Goal: Information Seeking & Learning: Learn about a topic

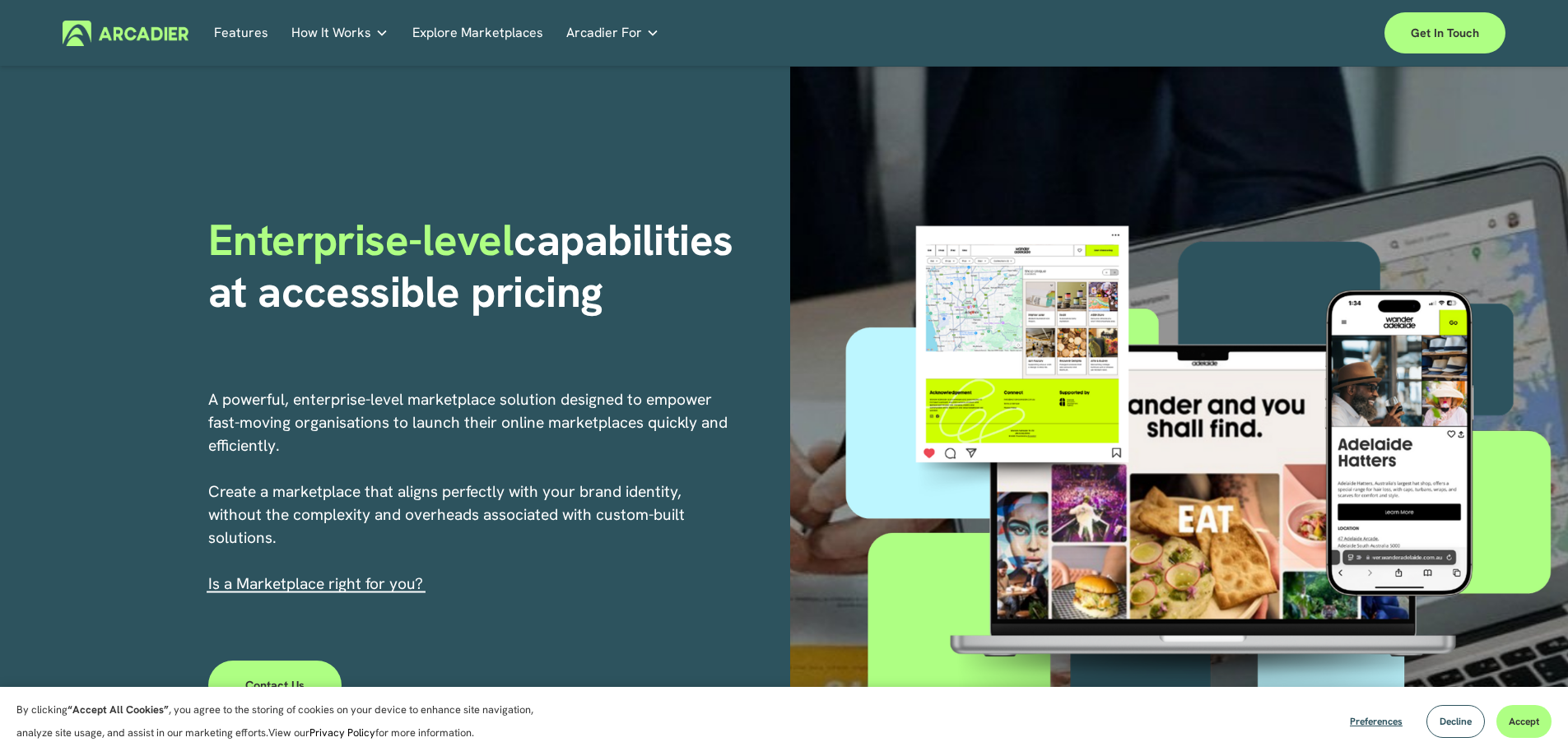
click at [497, 27] on link "Explore Marketplaces" at bounding box center [478, 33] width 131 height 26
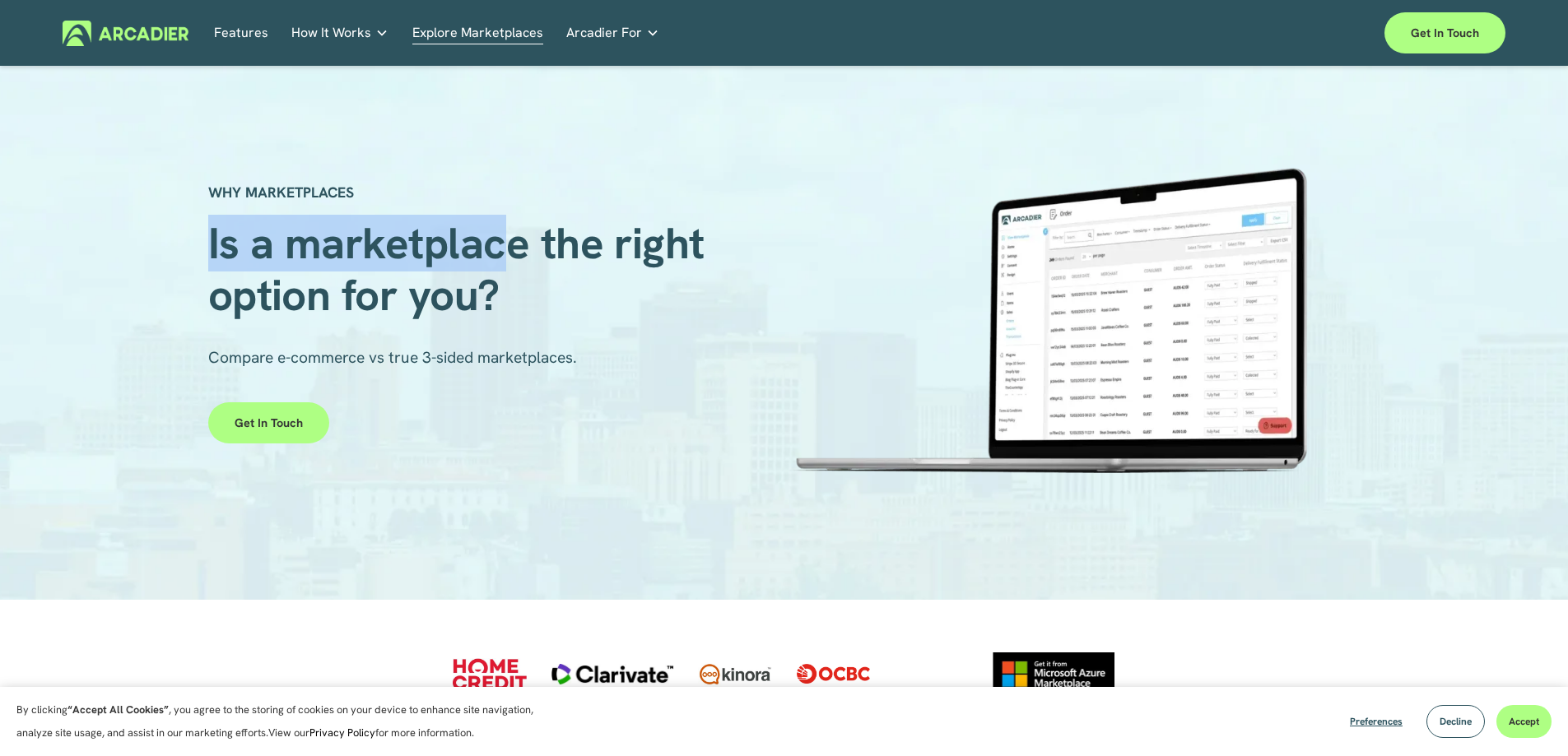
drag, startPoint x: 200, startPoint y: 231, endPoint x: 538, endPoint y: 240, distance: 338.1
click at [532, 240] on div "WHY MARKETPLACES Is a marketplace the right option for you? Compare e-commerce …" at bounding box center [784, 333] width 1568 height 383
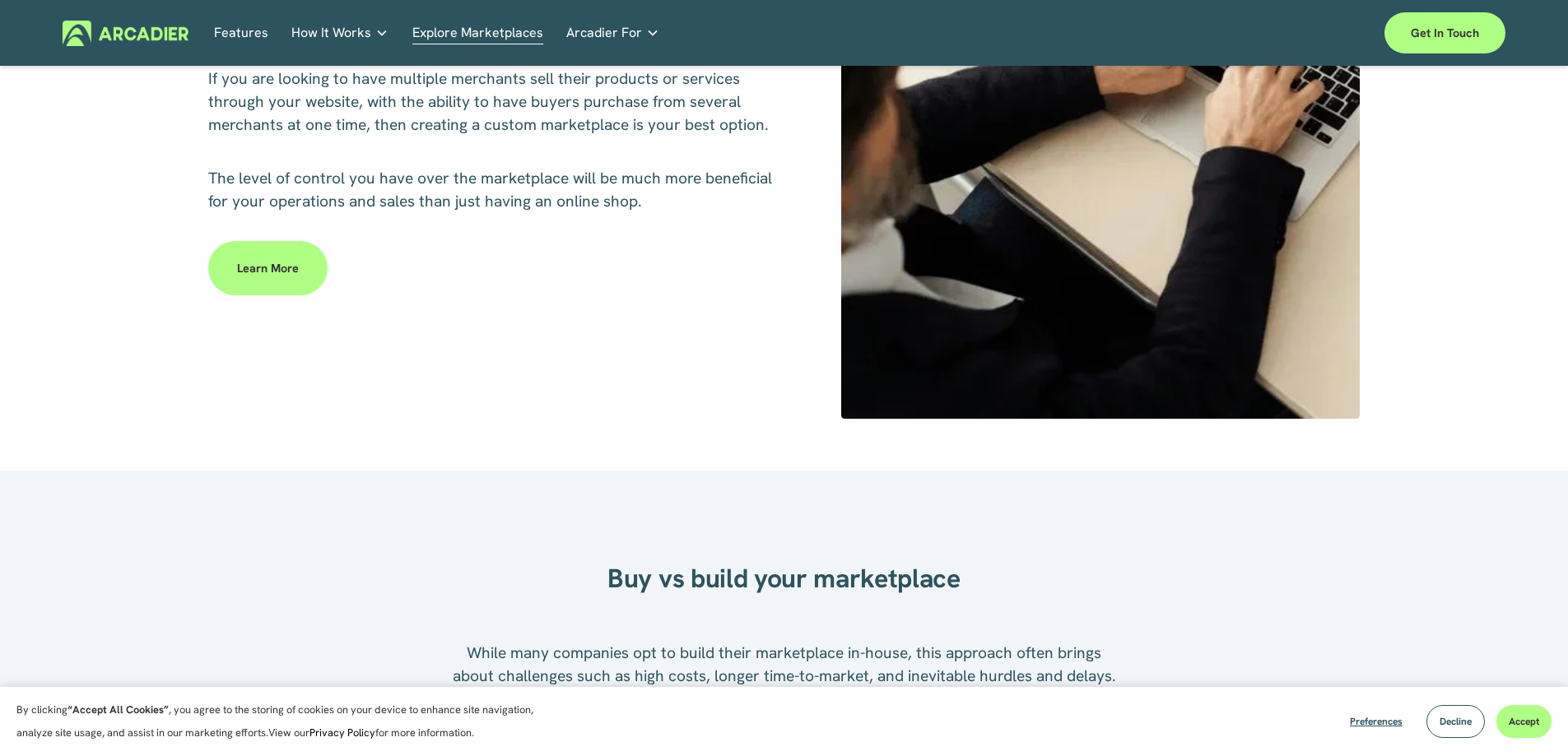
scroll to position [987, 0]
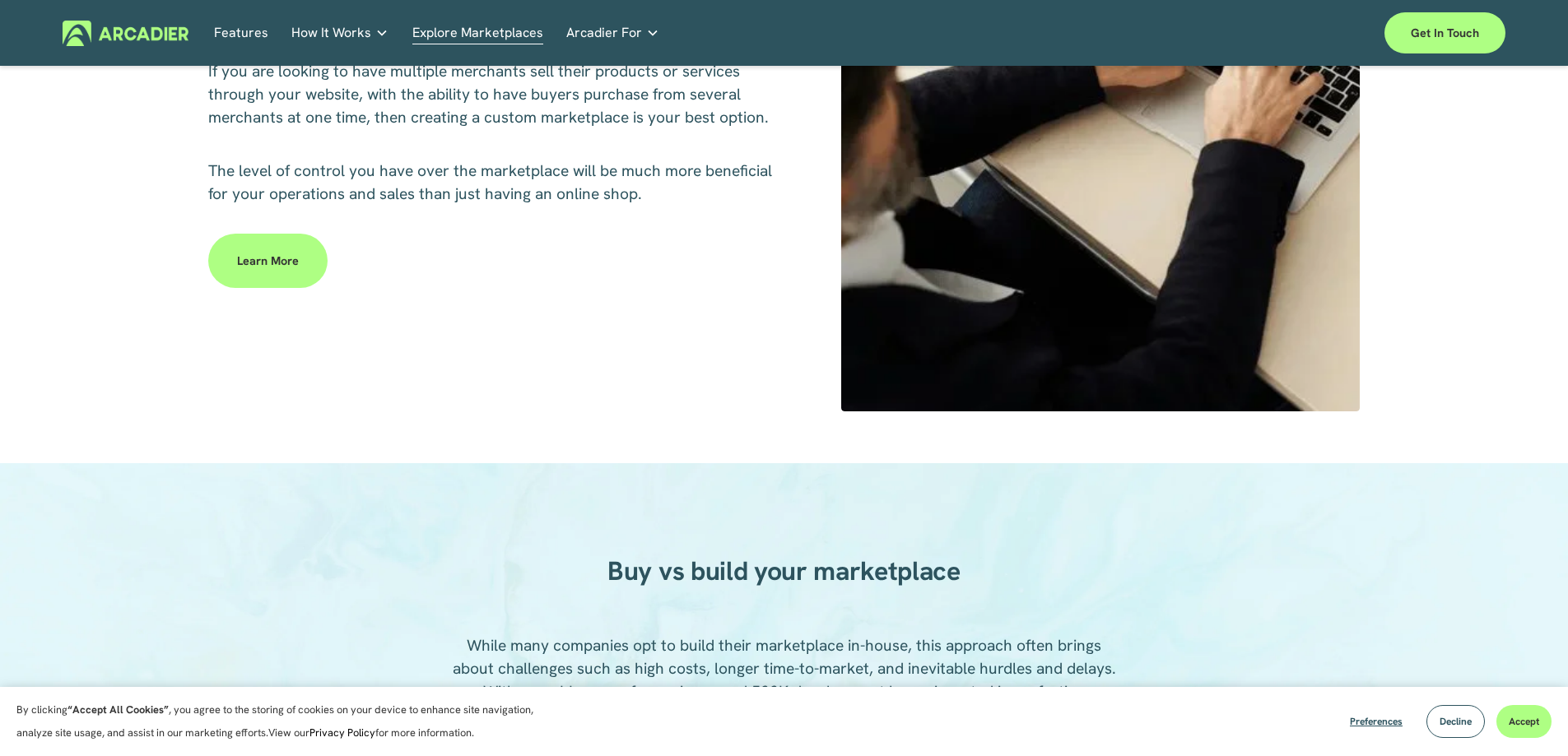
click at [269, 269] on link "Learn more" at bounding box center [268, 261] width 120 height 54
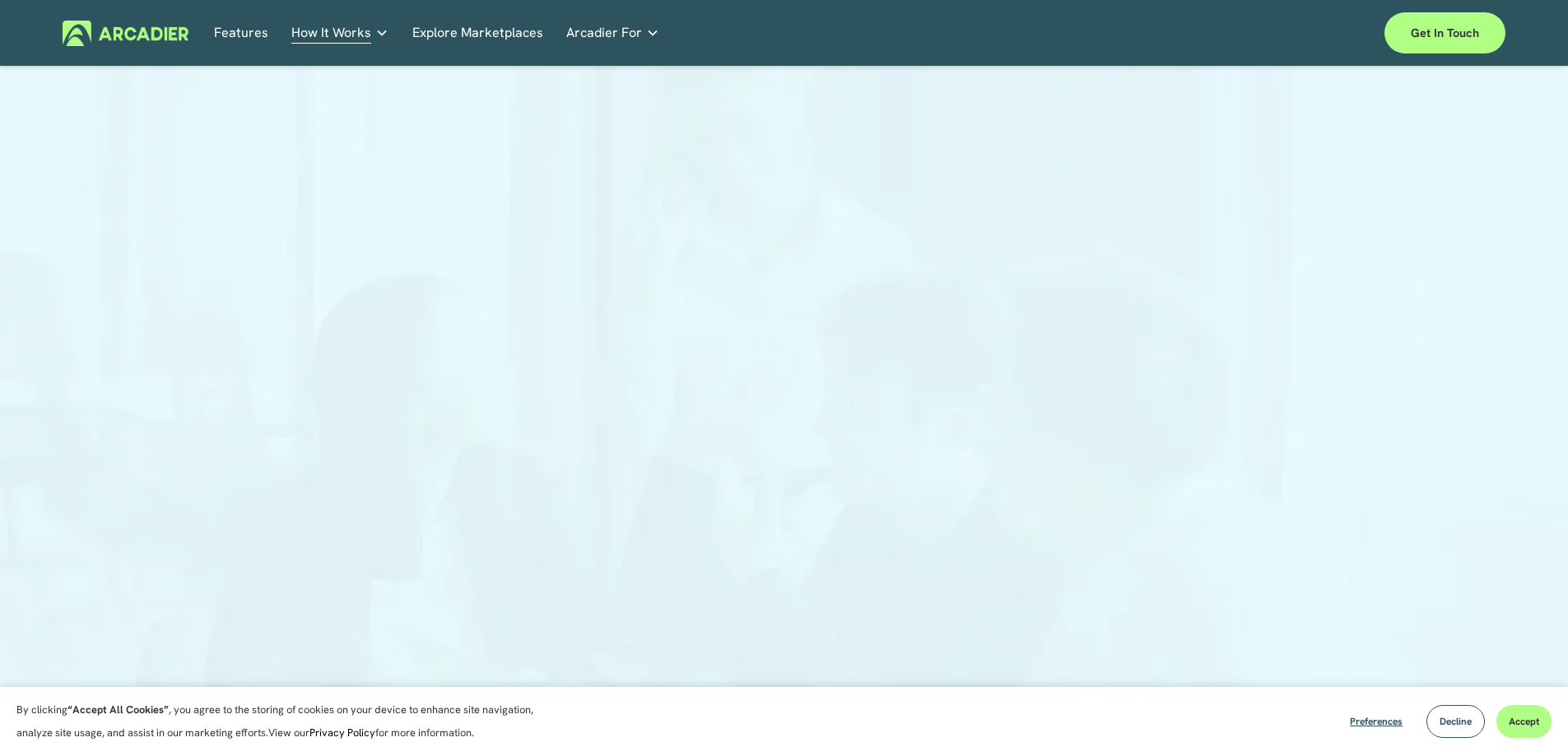
click at [467, 36] on link "Explore Marketplaces" at bounding box center [478, 33] width 131 height 26
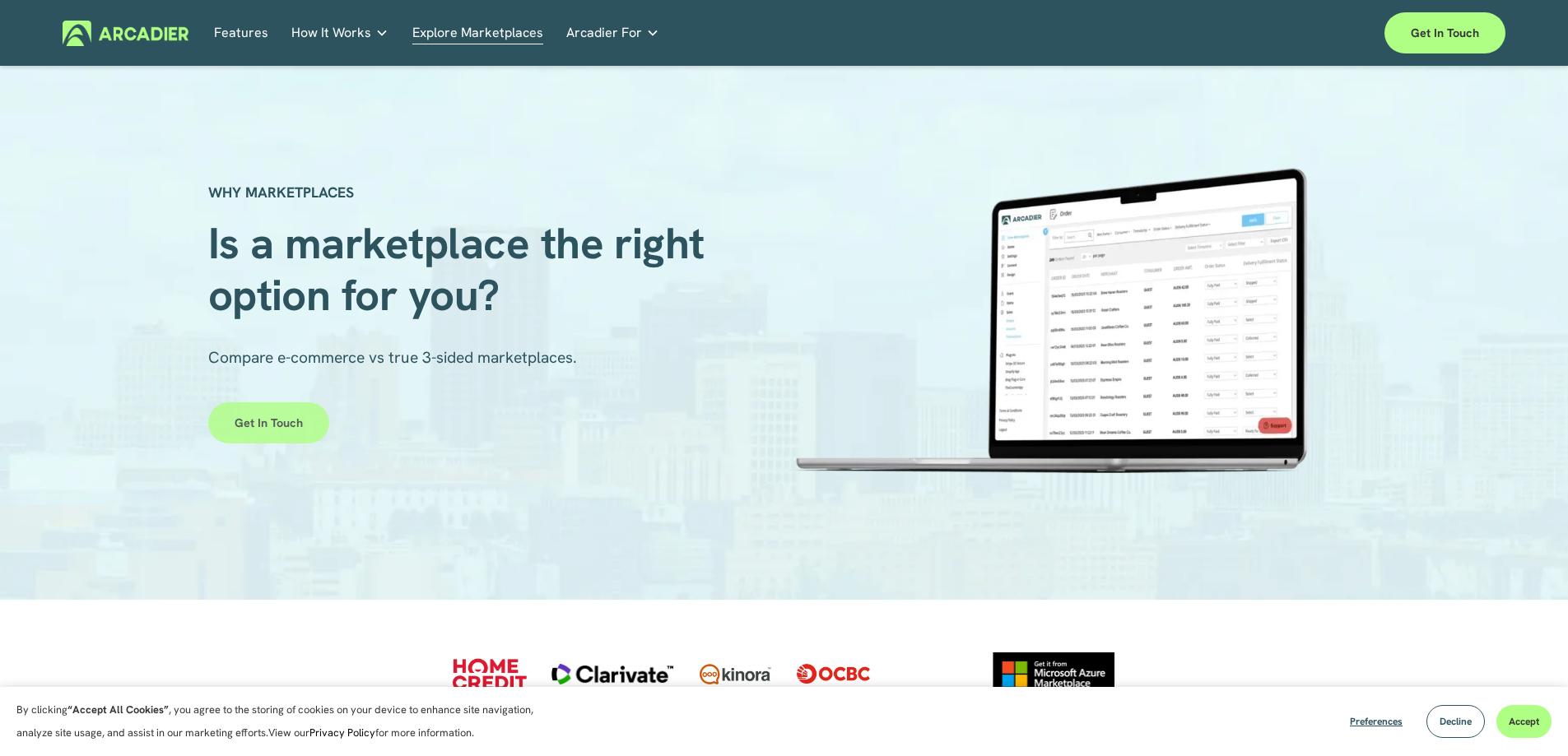
click at [283, 436] on link "Get in touch" at bounding box center [269, 423] width 121 height 41
click at [622, 23] on span "Arcadier For" at bounding box center [604, 33] width 75 height 23
click at [230, 32] on link "Features" at bounding box center [240, 33] width 54 height 26
